Goal: Task Accomplishment & Management: Manage account settings

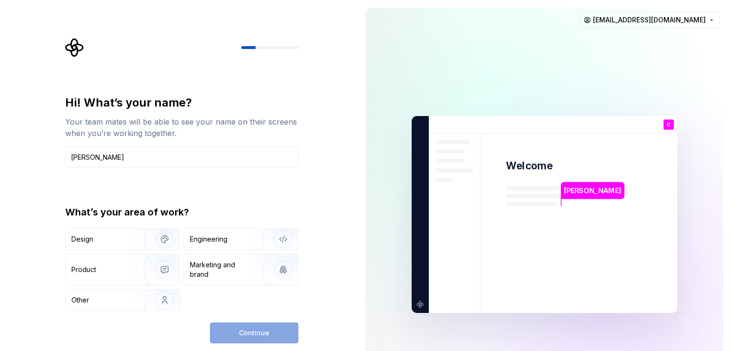
type input "[PERSON_NAME]"
click at [251, 338] on div "Continue" at bounding box center [254, 333] width 89 height 21
click at [126, 305] on div "Other" at bounding box center [123, 300] width 114 height 21
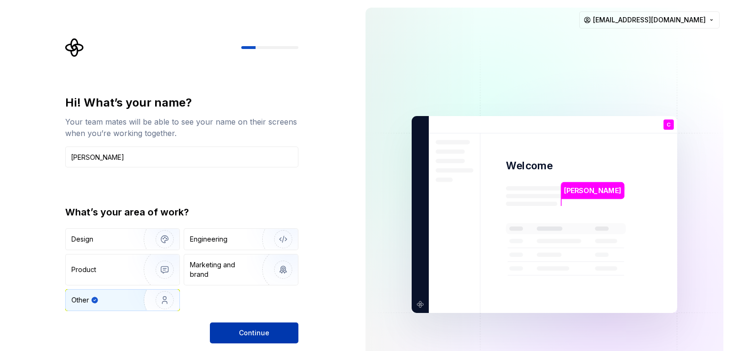
click at [233, 334] on button "Continue" at bounding box center [254, 333] width 89 height 21
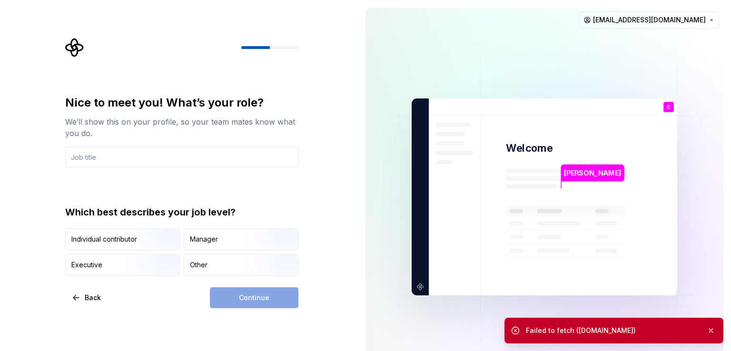
click at [78, 11] on div "Nice to meet you! What’s your role? We’ll show this on your profile, so your te…" at bounding box center [179, 197] width 358 height 394
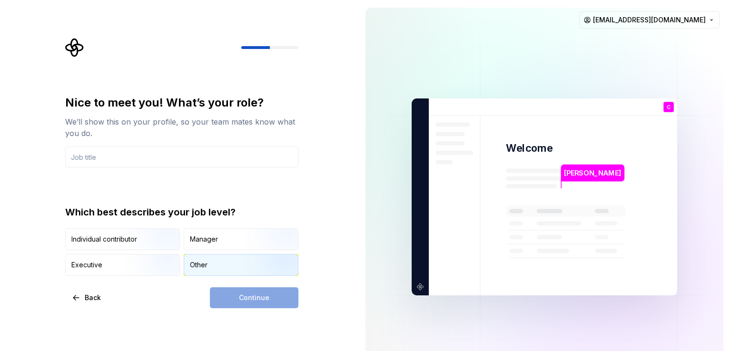
click at [204, 267] on div "Other" at bounding box center [199, 265] width 18 height 10
click at [258, 300] on div "Continue" at bounding box center [254, 298] width 89 height 21
click at [101, 235] on div "Individual contributor" at bounding box center [104, 240] width 66 height 10
click at [215, 261] on div "Other" at bounding box center [241, 265] width 114 height 21
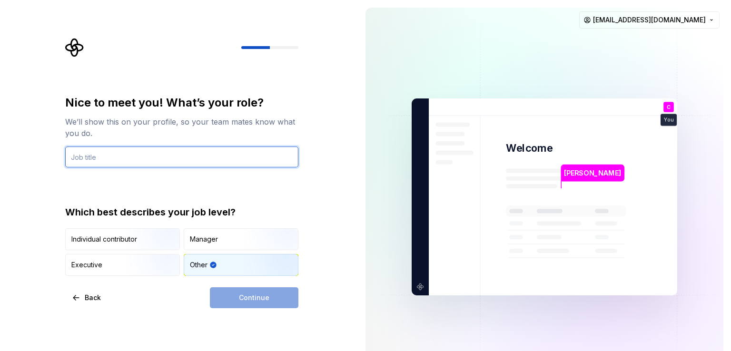
click at [98, 159] on input "text" at bounding box center [181, 157] width 233 height 21
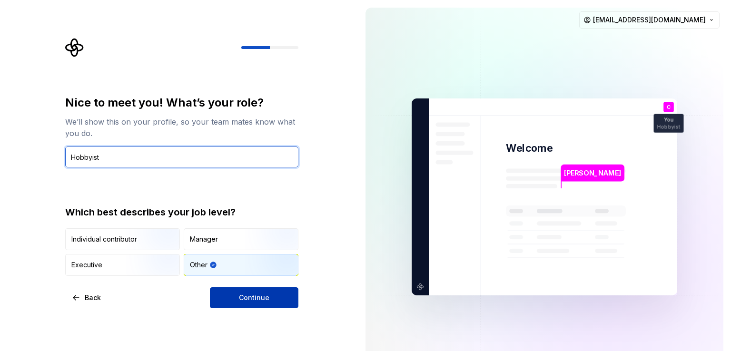
type input "Hobbyist"
click at [259, 296] on span "Continue" at bounding box center [254, 298] width 30 height 10
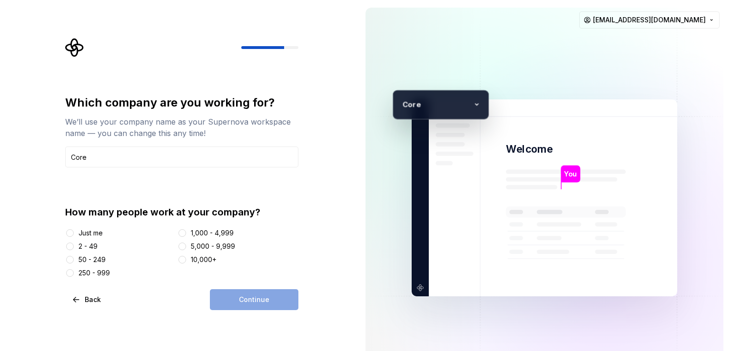
click at [83, 233] on div "Just me" at bounding box center [91, 234] width 24 height 10
click at [74, 233] on button "Just me" at bounding box center [70, 233] width 8 height 8
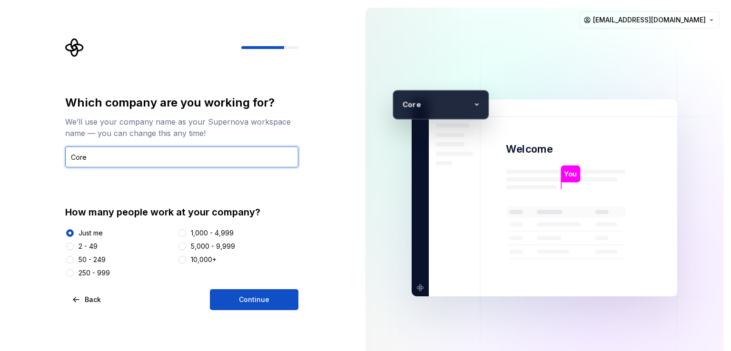
click at [91, 156] on input "Core" at bounding box center [181, 157] width 233 height 21
type input "[PERSON_NAME]"
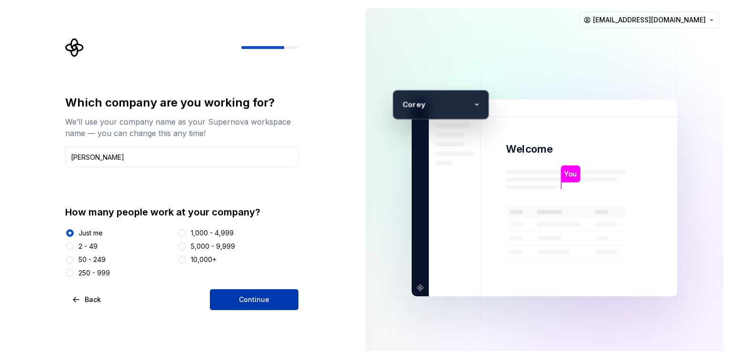
click at [225, 298] on button "Continue" at bounding box center [254, 299] width 89 height 21
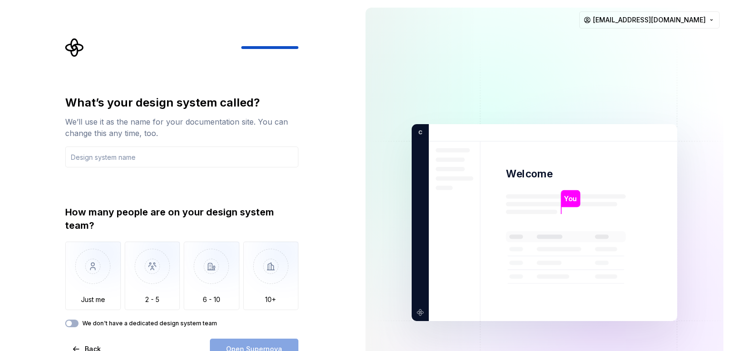
click at [708, 258] on img at bounding box center [545, 223] width 386 height 450
click at [96, 270] on img "button" at bounding box center [93, 274] width 56 height 64
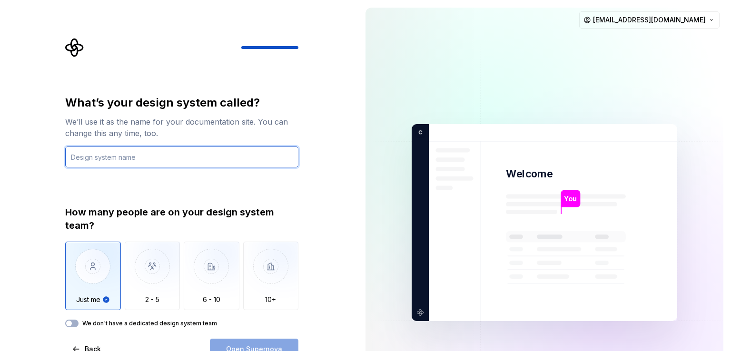
click at [124, 156] on input "text" at bounding box center [181, 157] width 233 height 21
type input "[PERSON_NAME]"
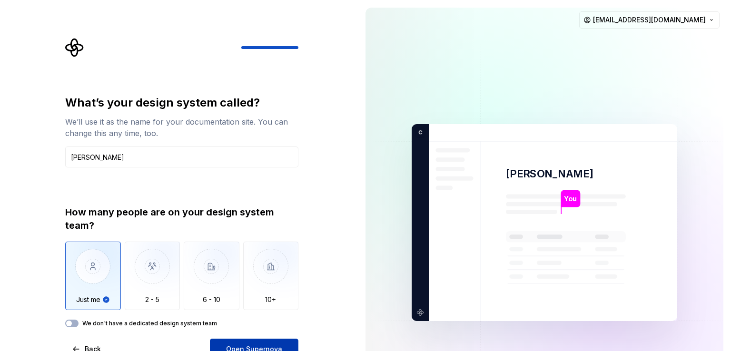
click at [280, 341] on button "Open Supernova" at bounding box center [254, 349] width 89 height 21
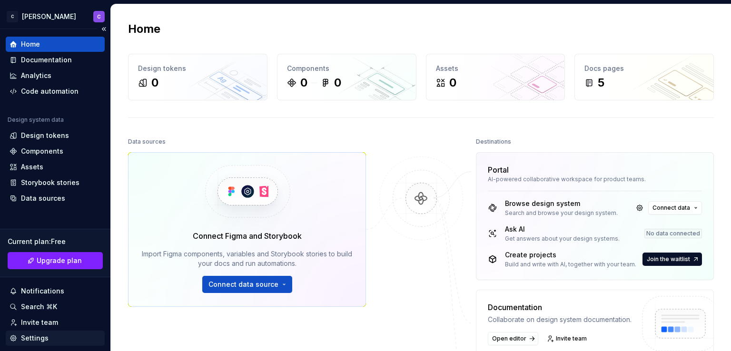
click at [46, 340] on div "Settings" at bounding box center [35, 339] width 28 height 10
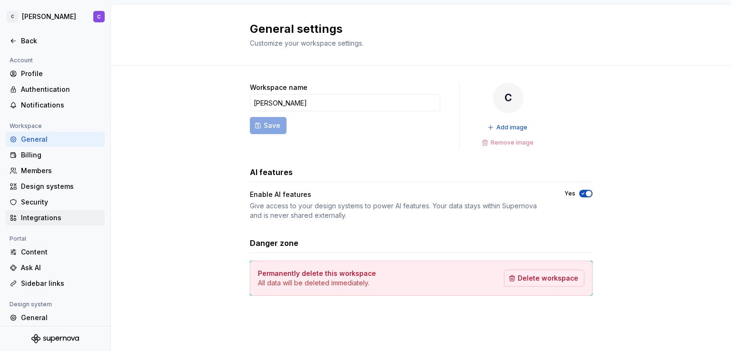
click at [40, 219] on div "Integrations" at bounding box center [61, 218] width 80 height 10
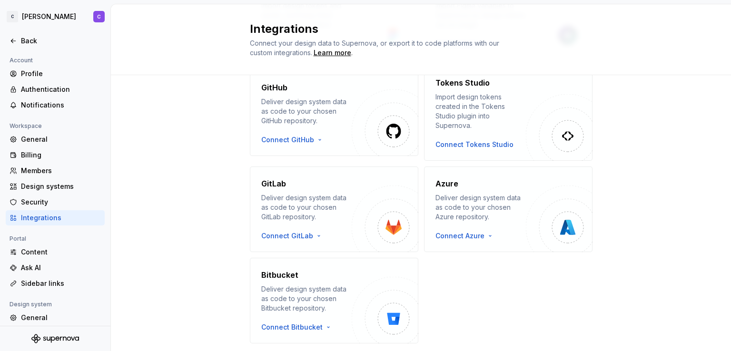
scroll to position [162, 0]
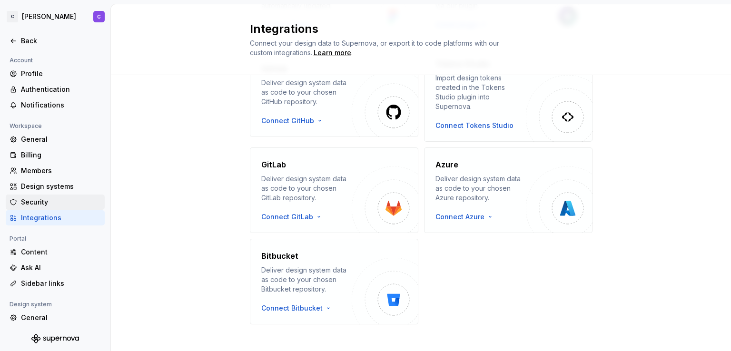
click at [42, 202] on div "Security" at bounding box center [61, 203] width 80 height 10
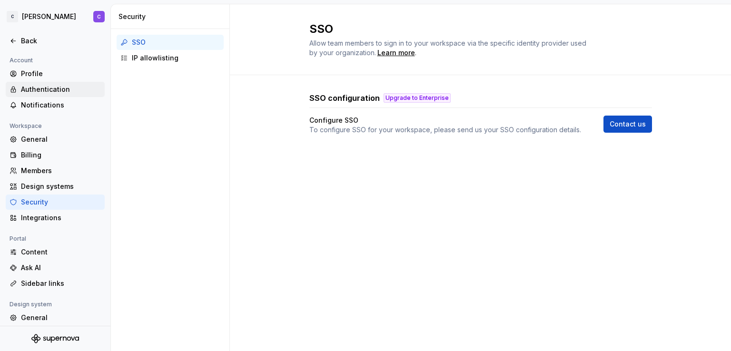
click at [57, 88] on div "Authentication" at bounding box center [61, 90] width 80 height 10
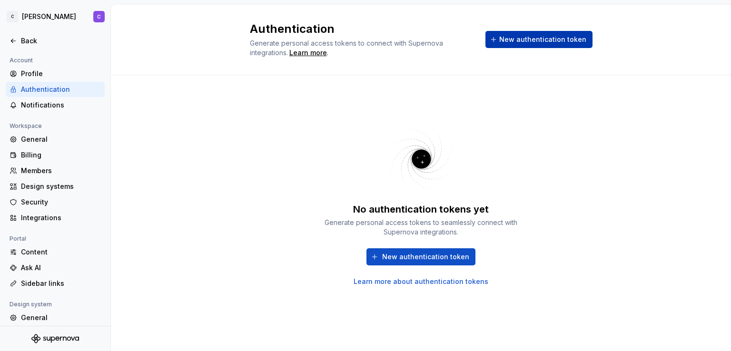
click at [512, 36] on span "New authentication token" at bounding box center [542, 40] width 87 height 10
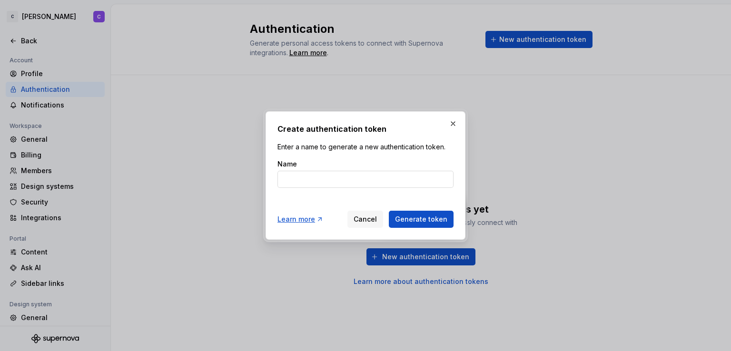
click at [345, 181] on input "Name" at bounding box center [366, 179] width 176 height 17
type input "Visual"
click at [413, 219] on span "Generate token" at bounding box center [421, 220] width 52 height 10
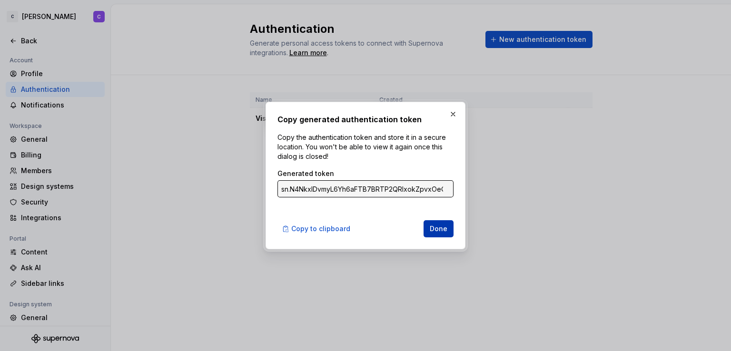
click at [442, 235] on button "Done" at bounding box center [439, 228] width 30 height 17
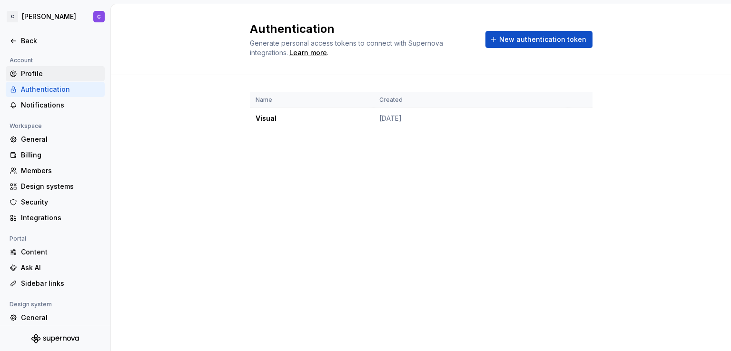
click at [27, 71] on div "Profile" at bounding box center [61, 74] width 80 height 10
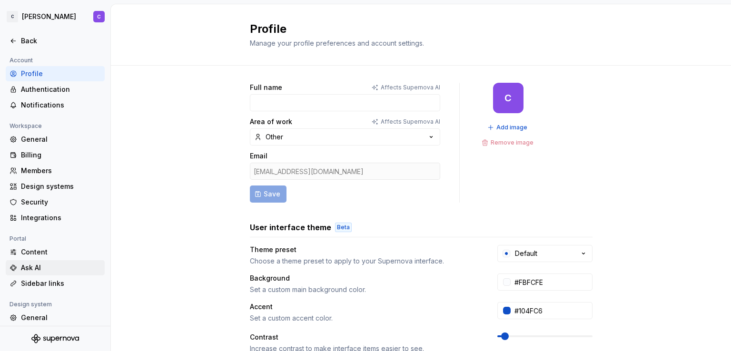
click at [29, 269] on div "Ask AI" at bounding box center [61, 268] width 80 height 10
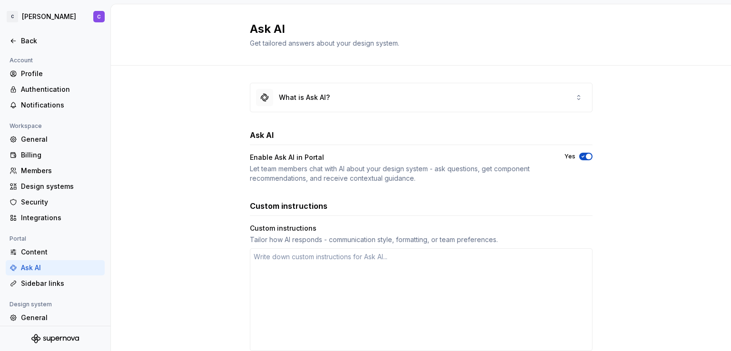
click at [707, 185] on div "What is Ask AI? Ask AI Enable Ask AI in Portal Let team members chat with AI ab…" at bounding box center [421, 275] width 620 height 418
type textarea "*"
